Goal: Check status: Check status

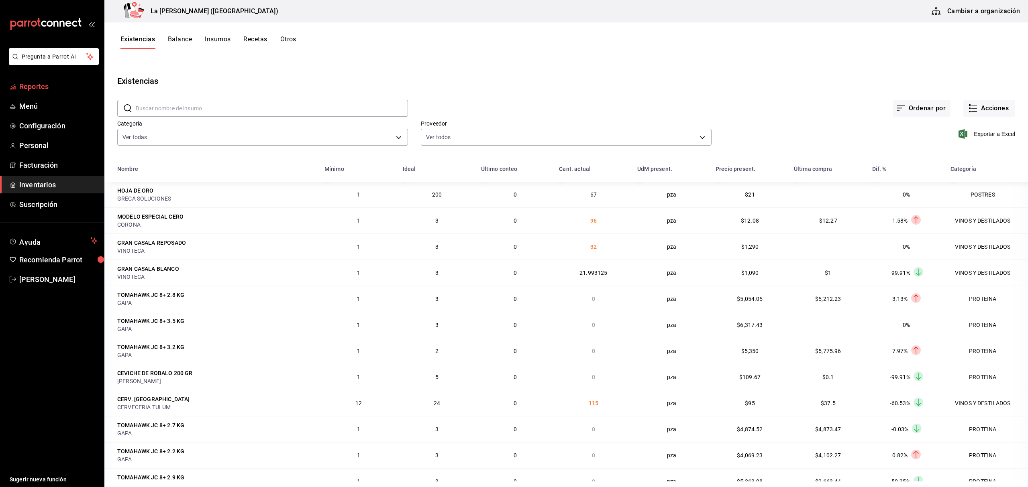
click at [51, 94] on link "Reportes" at bounding box center [52, 86] width 104 height 17
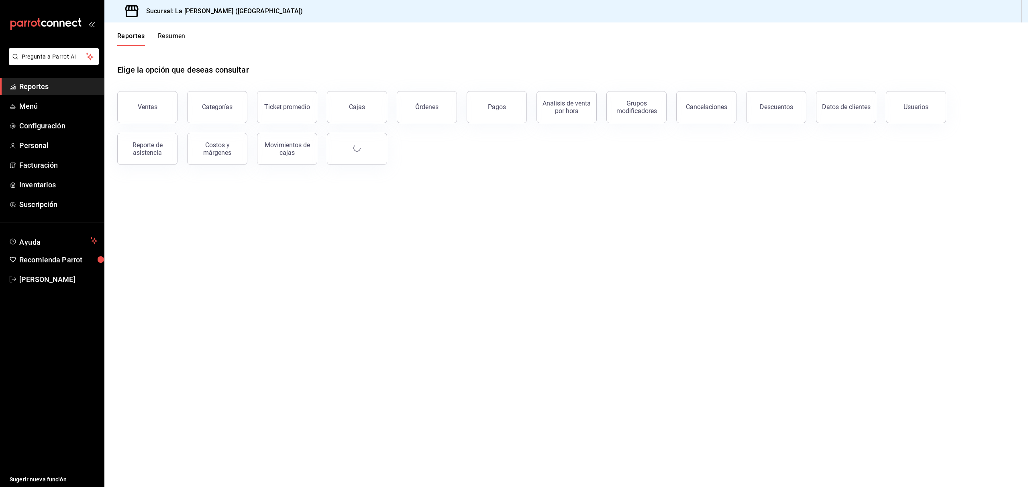
click at [156, 102] on button "Ventas" at bounding box center [147, 107] width 60 height 32
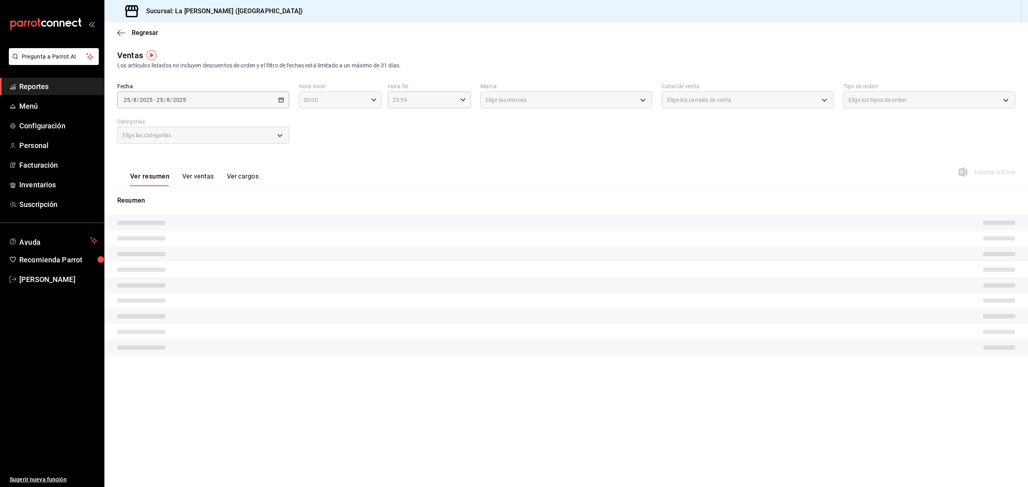
click at [318, 100] on input "00:00" at bounding box center [333, 100] width 69 height 16
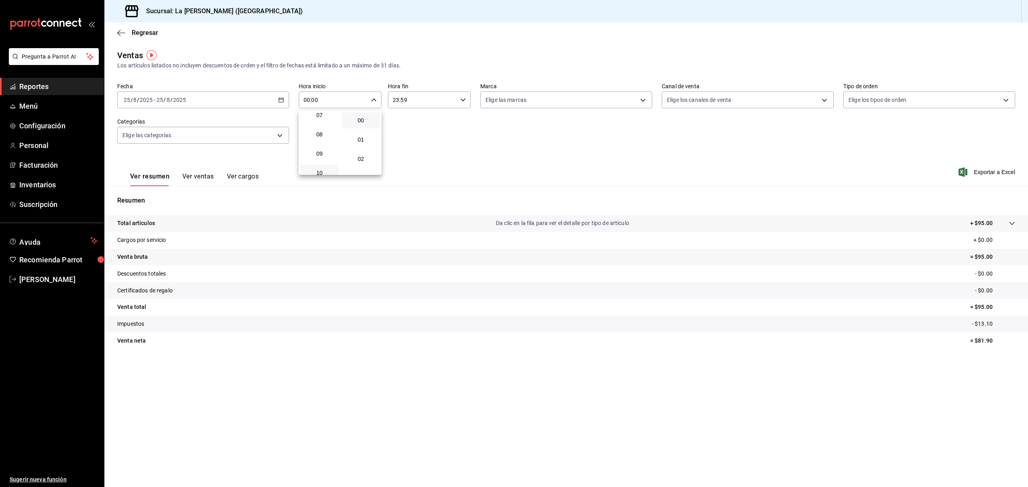
scroll to position [161, 0]
drag, startPoint x: 328, startPoint y: 147, endPoint x: 393, endPoint y: 115, distance: 72.5
click at [328, 148] on button "10" at bounding box center [319, 153] width 38 height 16
type input "10:00"
click at [422, 100] on div at bounding box center [514, 243] width 1028 height 487
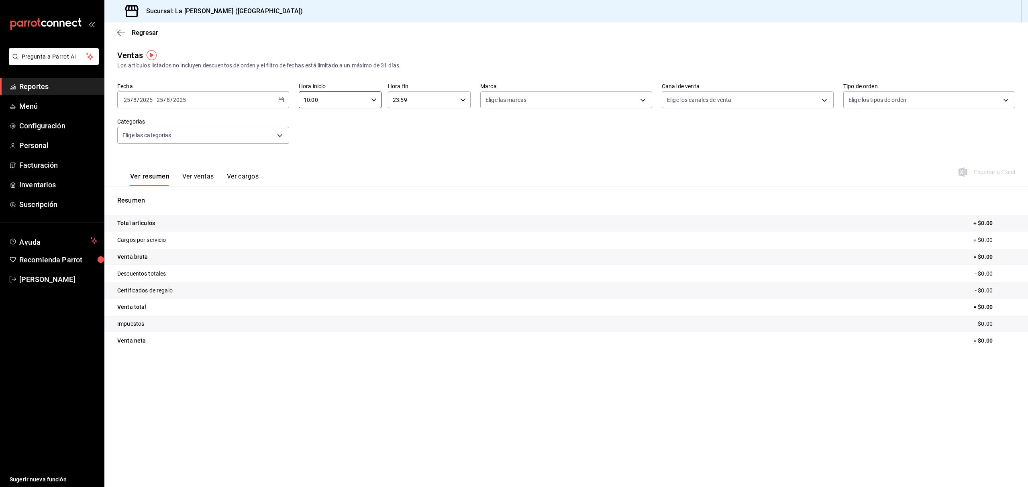
click at [422, 100] on div "00 01 02 03 04 05 06 07 08 09 10 11 12 13 14 15 16 17 18 19 20 21 22 23 00 01 0…" at bounding box center [514, 244] width 1028 height 485
click at [422, 100] on input "23:59" at bounding box center [422, 100] width 69 height 16
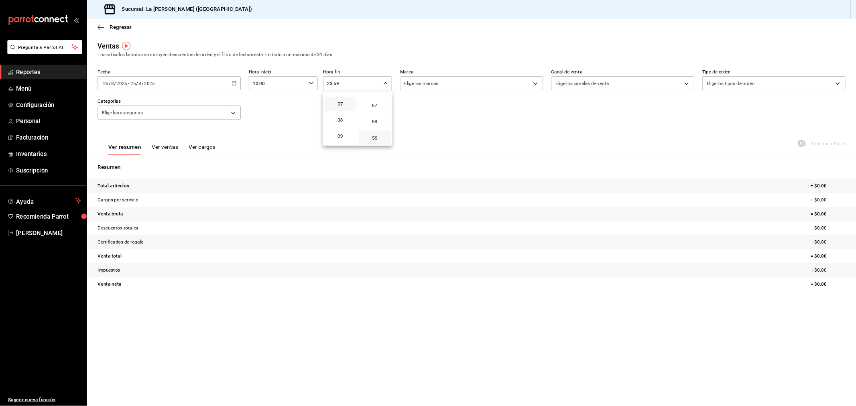
scroll to position [77, 0]
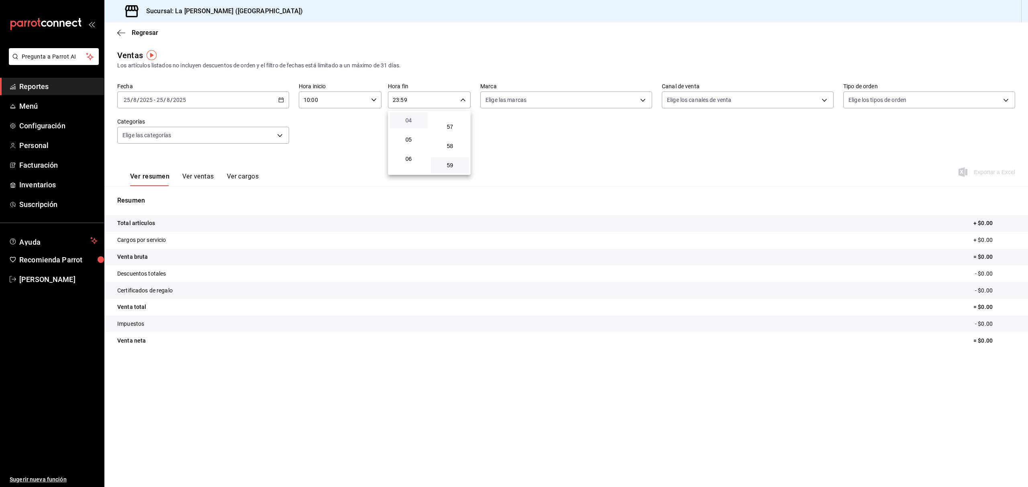
click at [404, 121] on span "04" at bounding box center [408, 120] width 29 height 6
type input "04:59"
click at [280, 101] on div at bounding box center [514, 243] width 1028 height 487
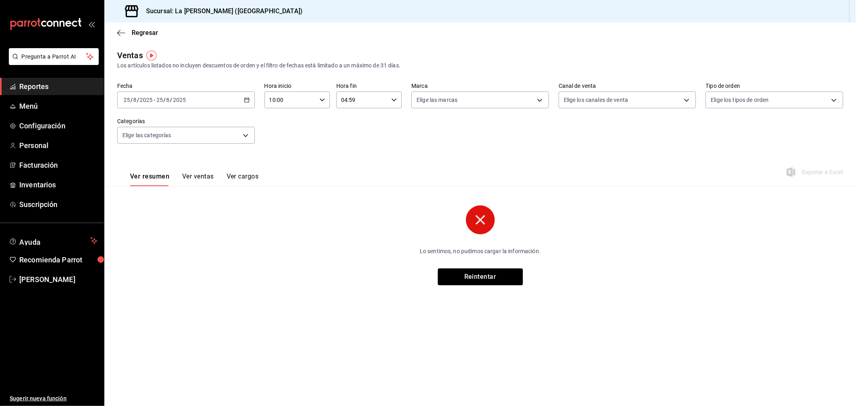
click at [225, 103] on div "[DATE] [DATE] - [DATE] [DATE]" at bounding box center [186, 100] width 138 height 17
click at [175, 196] on span "Rango de fechas" at bounding box center [155, 196] width 62 height 8
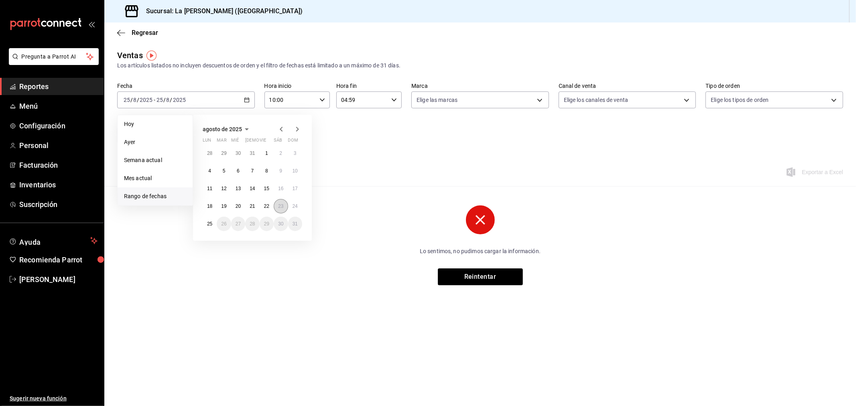
click at [281, 202] on button "23" at bounding box center [281, 206] width 14 height 14
click at [292, 201] on button "24" at bounding box center [295, 206] width 14 height 14
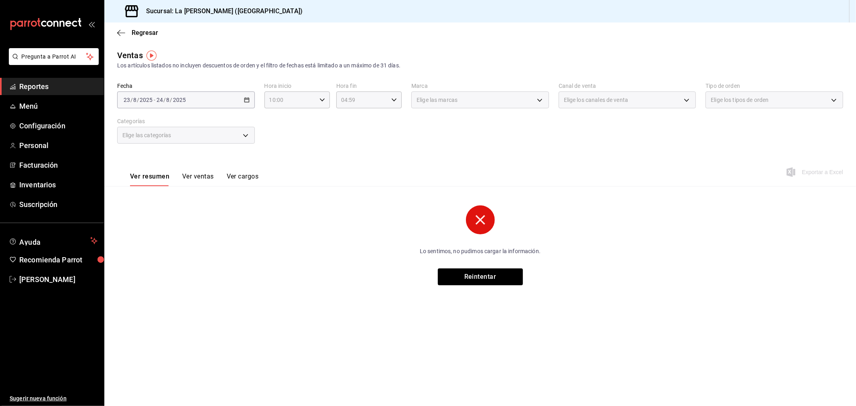
click at [389, 139] on div "Fecha [DATE] [DATE] - [DATE] [DATE] Hora inicio 10:00 Hora inicio Hora fin 04:5…" at bounding box center [480, 118] width 726 height 71
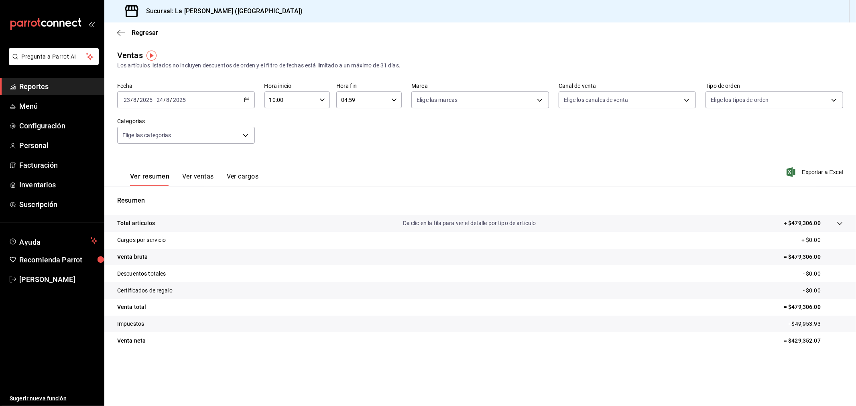
click at [217, 94] on div "[DATE] [DATE] - [DATE] [DATE]" at bounding box center [186, 100] width 138 height 17
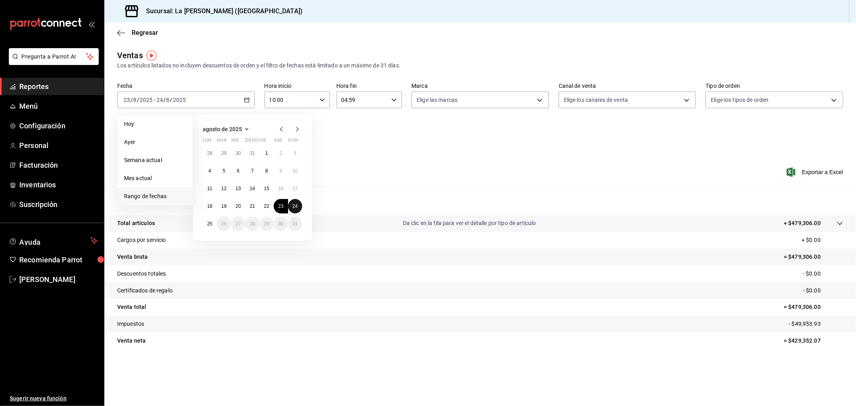
click at [294, 202] on button "24" at bounding box center [295, 206] width 14 height 14
click at [205, 222] on button "25" at bounding box center [210, 224] width 14 height 14
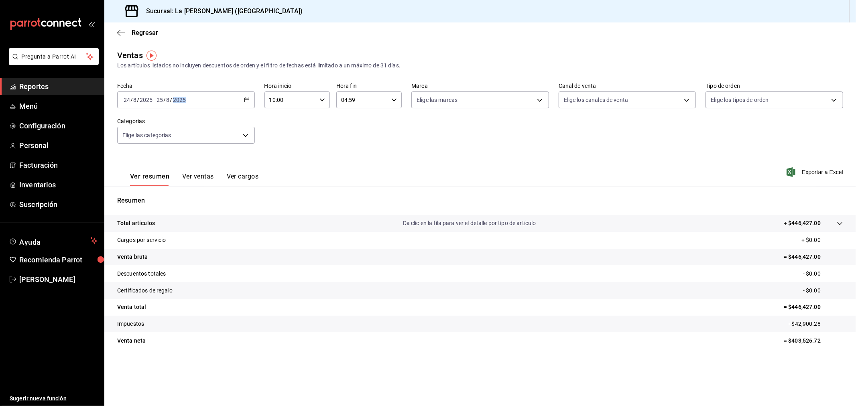
click at [256, 101] on div "Fecha [DATE] [DATE] - [DATE] [DATE] Hora inicio 10:00 Hora inicio Hora fin 04:5…" at bounding box center [480, 118] width 726 height 71
click at [247, 95] on div "[DATE] [DATE] - [DATE] [DATE]" at bounding box center [186, 100] width 138 height 17
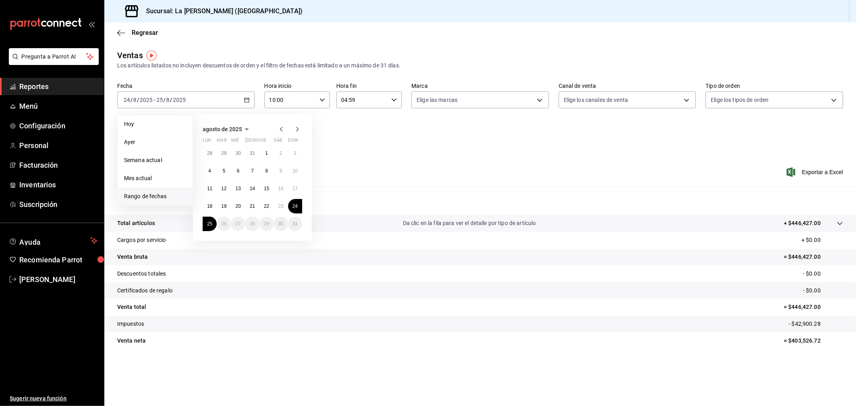
click at [453, 187] on div "Resumen Total artículos Da clic en la fila para ver el detalle por tipo de artí…" at bounding box center [480, 272] width 752 height 173
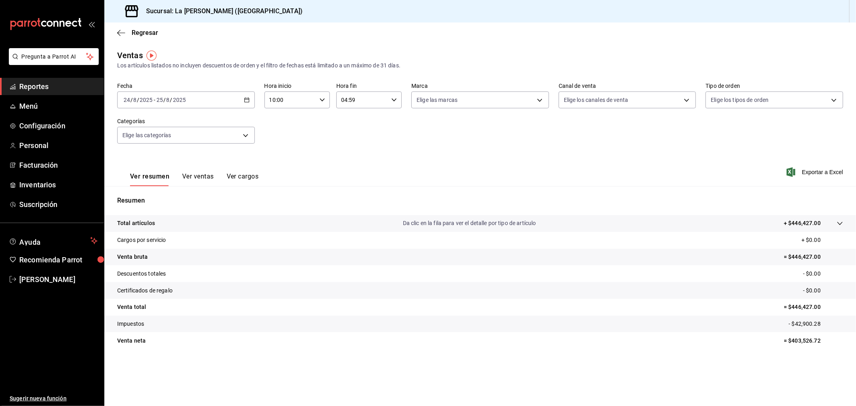
click at [255, 101] on div "Fecha [DATE] [DATE] - [DATE] [DATE] Hora inicio 10:00 Hora inicio Hora fin 04:5…" at bounding box center [480, 118] width 726 height 71
click at [251, 101] on div "[DATE] [DATE] - [DATE] [DATE]" at bounding box center [186, 100] width 138 height 17
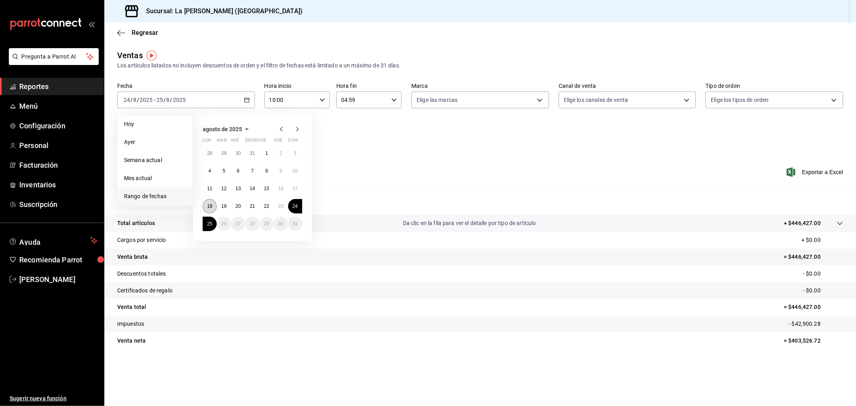
drag, startPoint x: 208, startPoint y: 202, endPoint x: 210, endPoint y: 205, distance: 4.1
click at [209, 202] on button "18" at bounding box center [210, 206] width 14 height 14
click at [210, 218] on button "25" at bounding box center [210, 224] width 14 height 14
